Goal: Check status: Check status

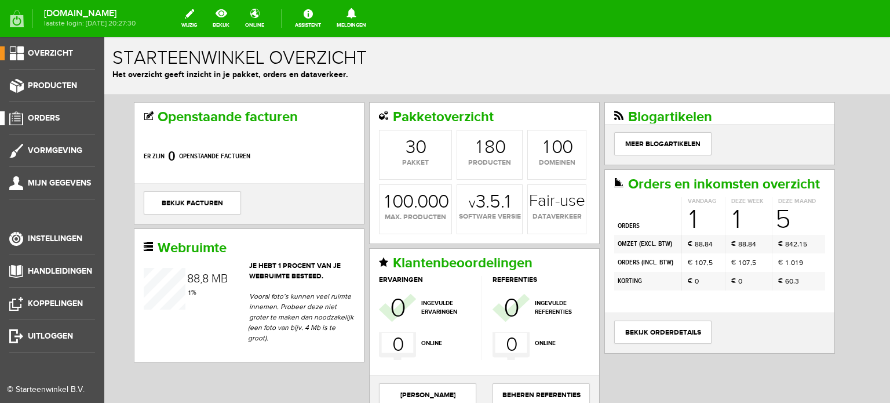
click at [52, 118] on span "Orders" at bounding box center [44, 118] width 32 height 10
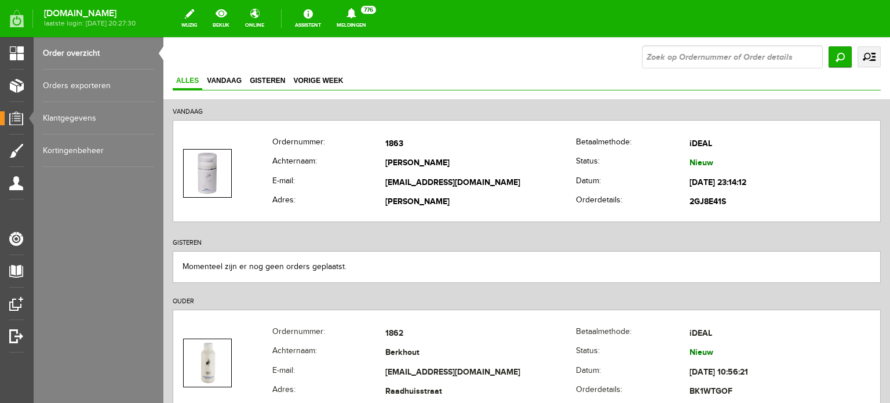
scroll to position [85, 0]
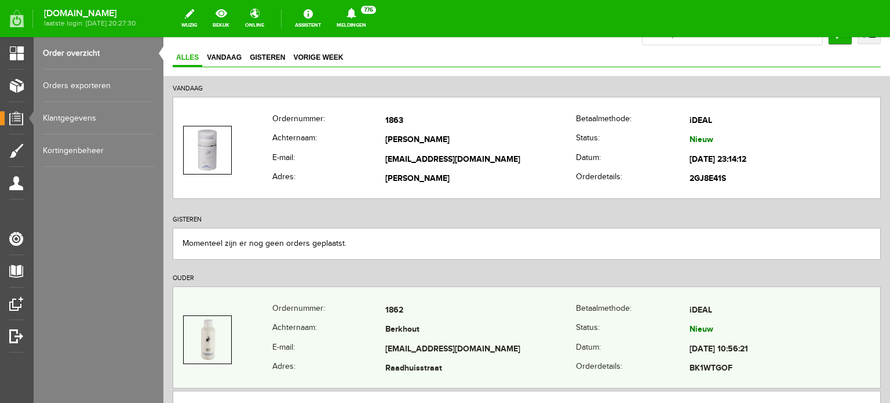
click at [443, 339] on td "[EMAIL_ADDRESS][DOMAIN_NAME]" at bounding box center [480, 349] width 191 height 20
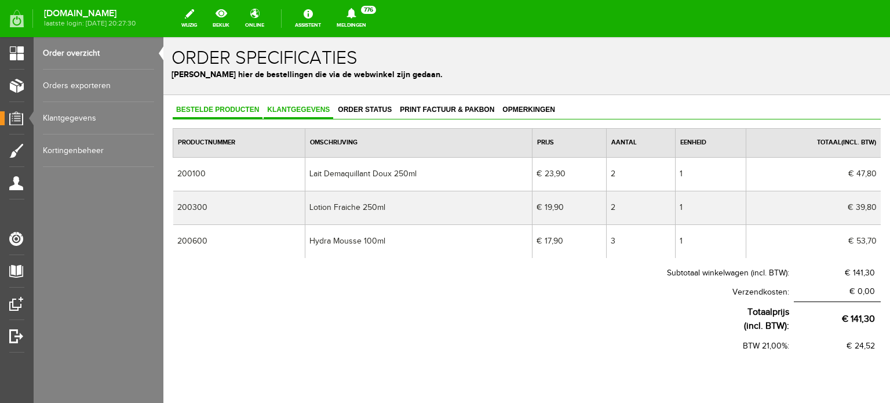
click at [308, 109] on span "Klantgegevens" at bounding box center [299, 109] width 70 height 8
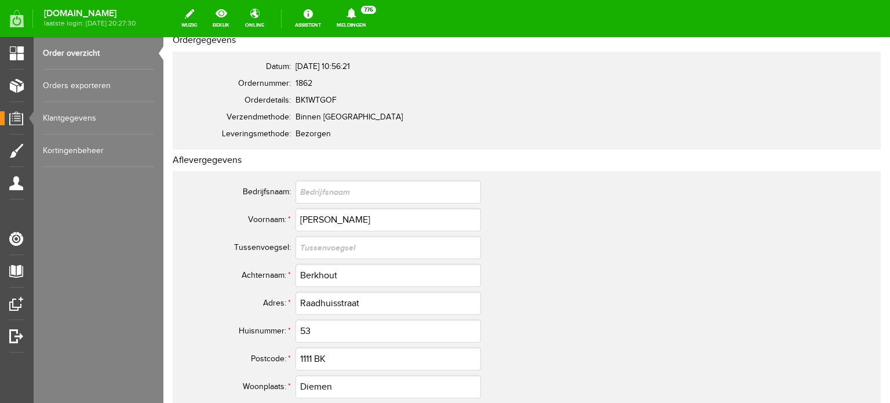
scroll to position [116, 0]
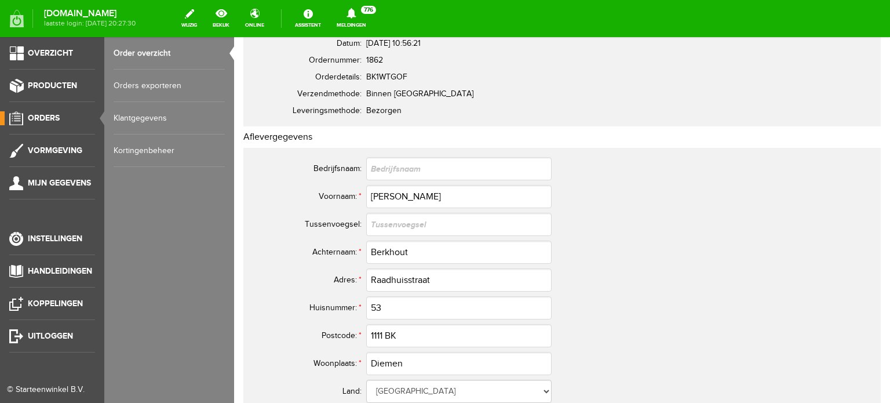
click at [51, 116] on span "Orders" at bounding box center [44, 118] width 32 height 10
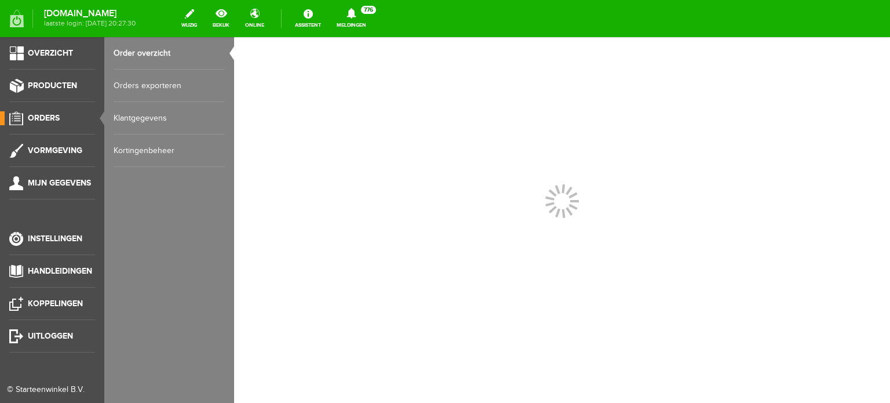
scroll to position [0, 0]
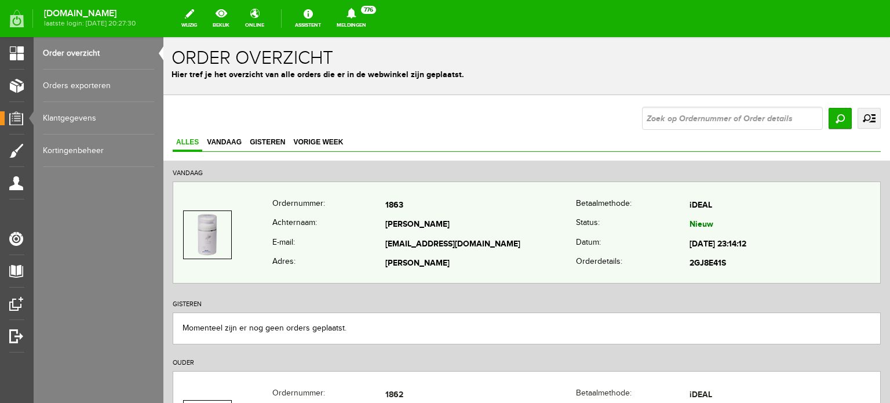
click at [412, 231] on td "[PERSON_NAME]" at bounding box center [480, 225] width 191 height 20
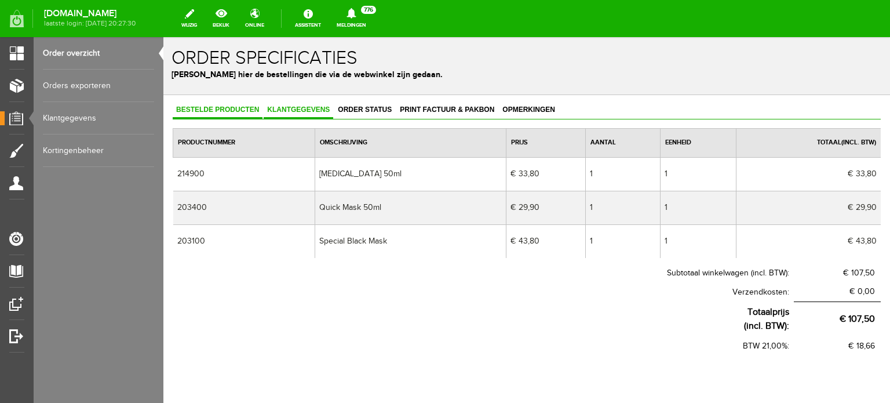
click at [302, 108] on span "Klantgegevens" at bounding box center [299, 109] width 70 height 8
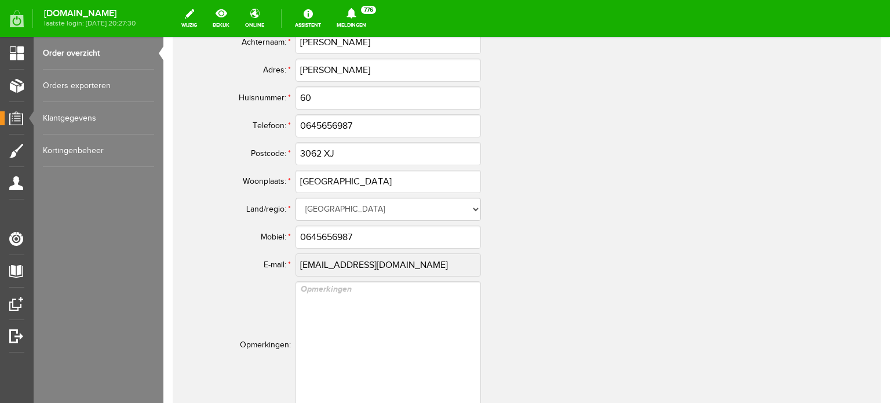
scroll to position [610, 0]
